Goal: Task Accomplishment & Management: Use online tool/utility

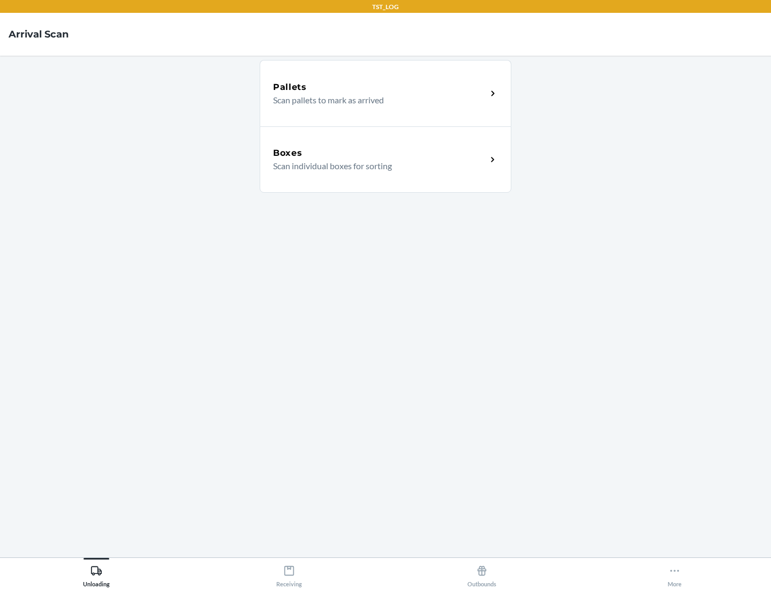
click at [380, 153] on div "Boxes" at bounding box center [380, 153] width 214 height 13
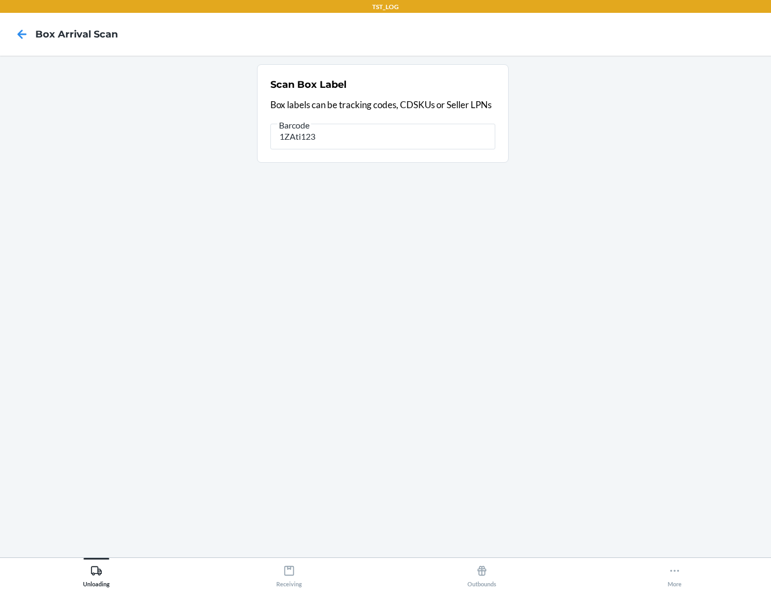
type input "1ZAti123"
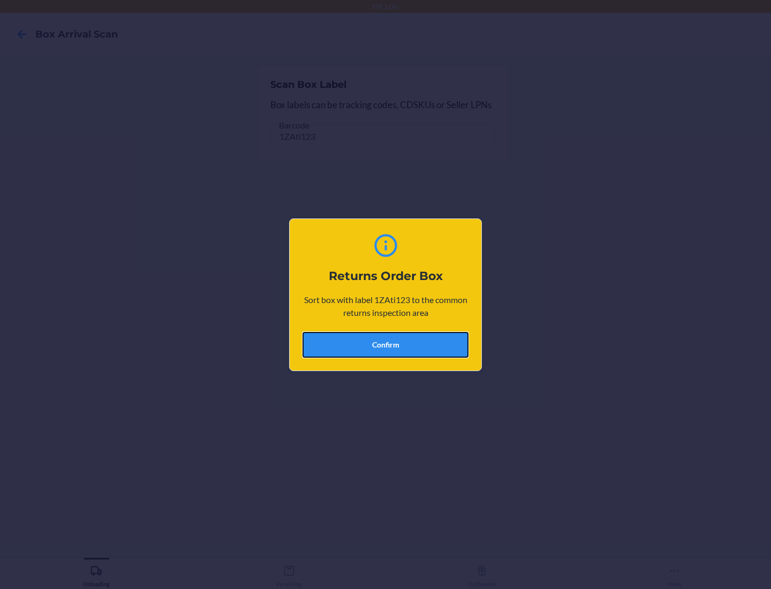
click at [386, 344] on button "Confirm" at bounding box center [386, 345] width 166 height 26
